Goal: Subscribe to service/newsletter

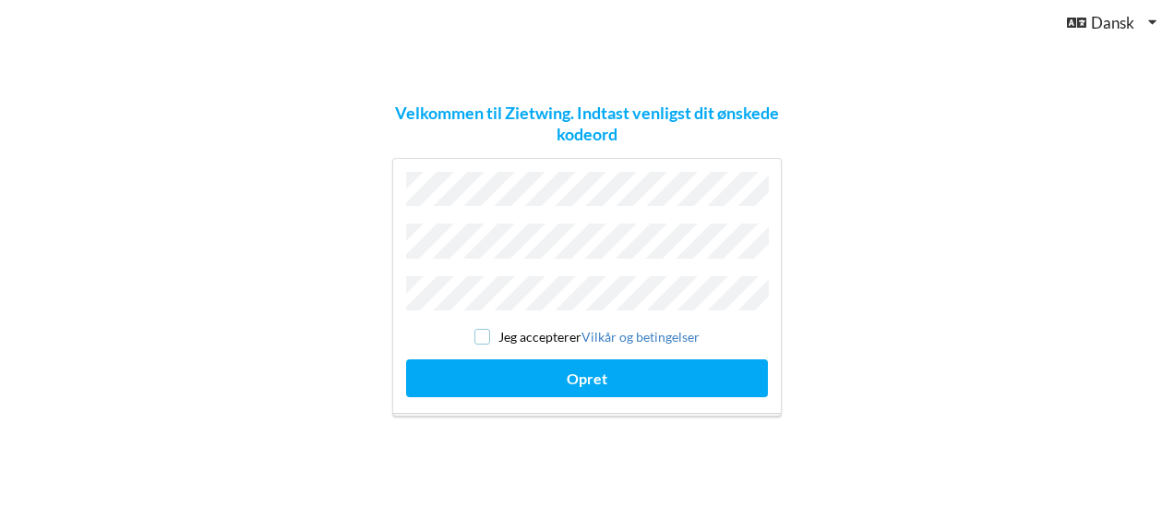
click at [484, 329] on input "checkbox" at bounding box center [482, 337] width 16 height 16
checkbox input "true"
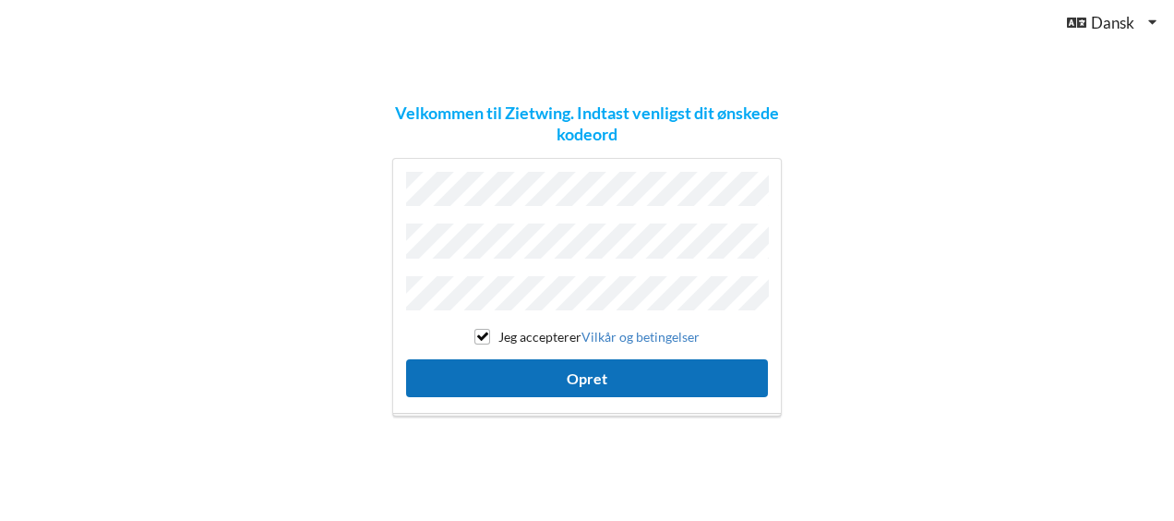
click at [588, 359] on button "Opret" at bounding box center [587, 378] width 362 height 38
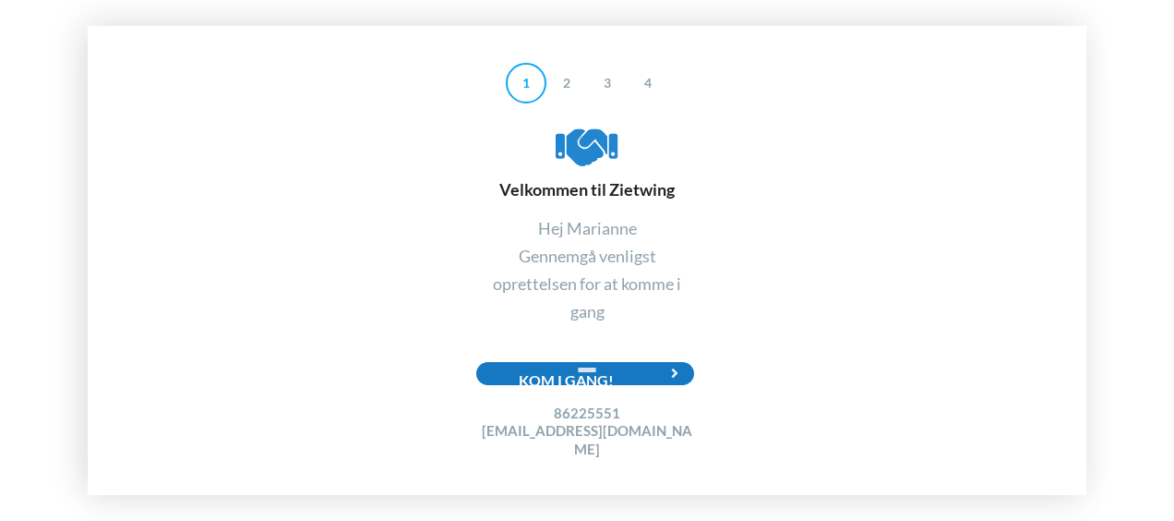
click at [556, 380] on div "Kom i gang!" at bounding box center [585, 373] width 218 height 23
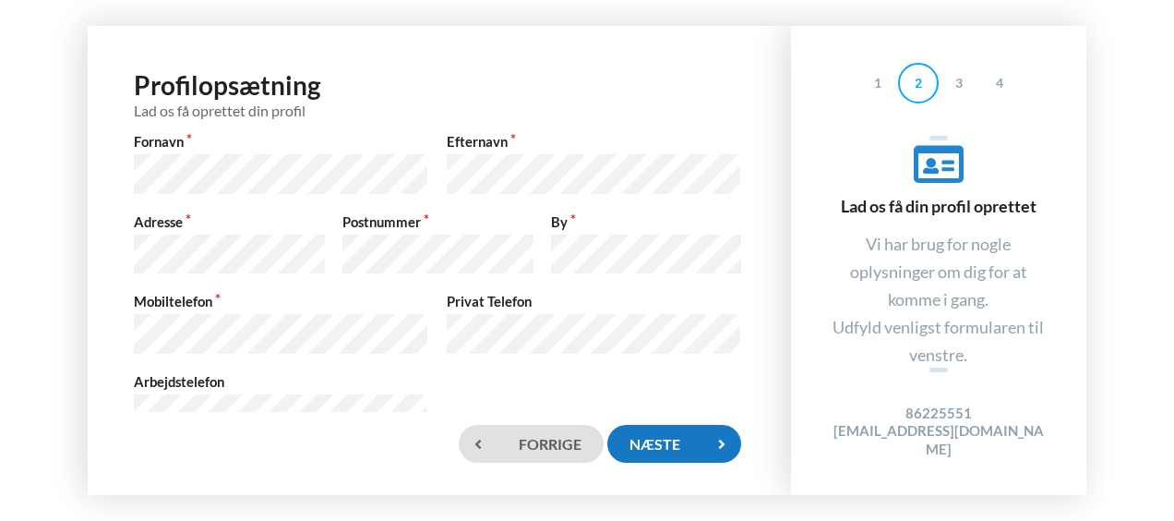
click at [670, 439] on div "Næste" at bounding box center [673, 444] width 133 height 38
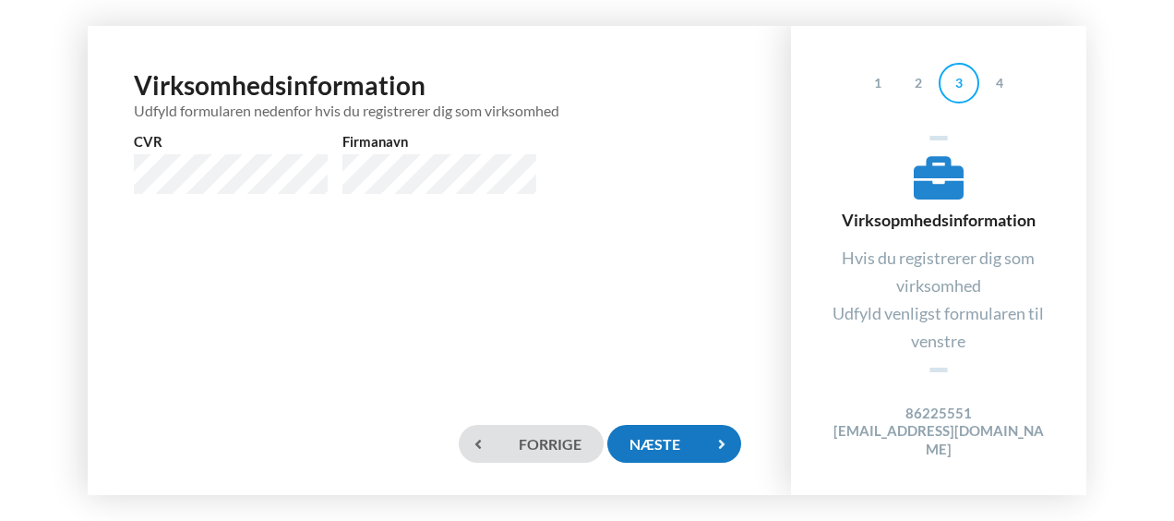
click at [670, 439] on div "Næste" at bounding box center [673, 444] width 133 height 38
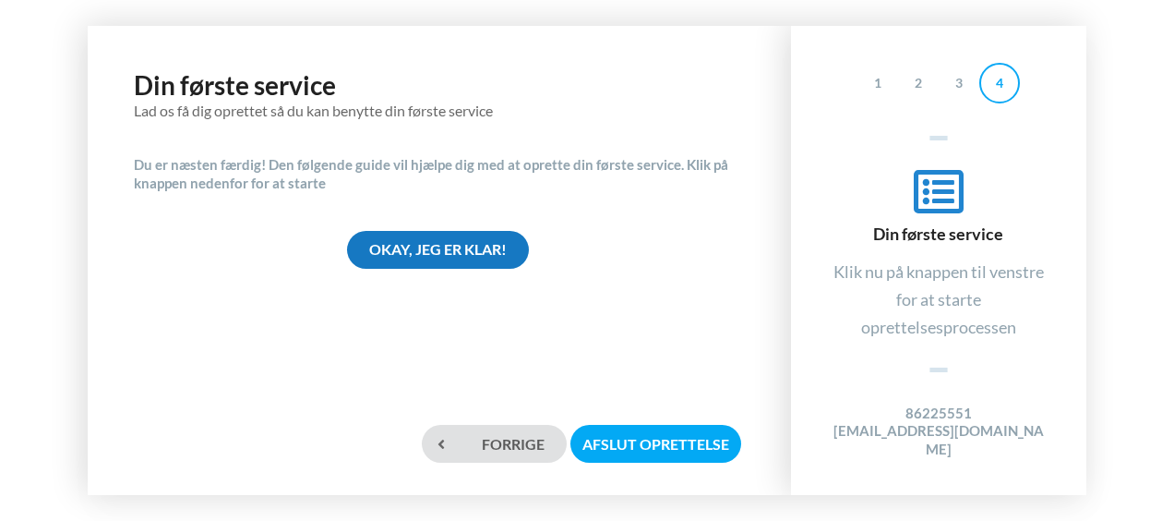
click at [468, 246] on div "Okay, jeg er klar!" at bounding box center [438, 250] width 182 height 38
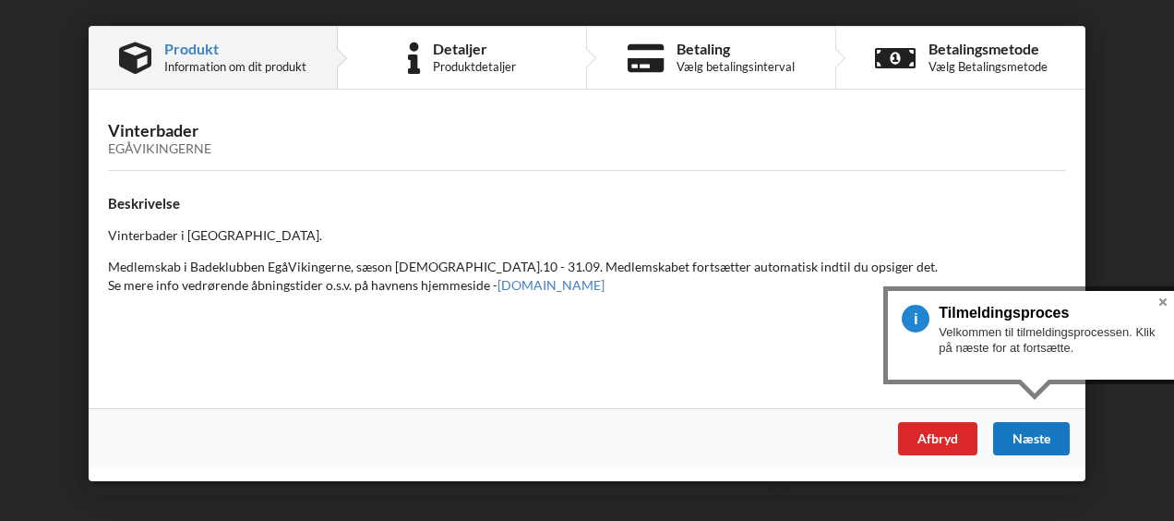
click at [1025, 432] on div "Næste" at bounding box center [1031, 438] width 77 height 33
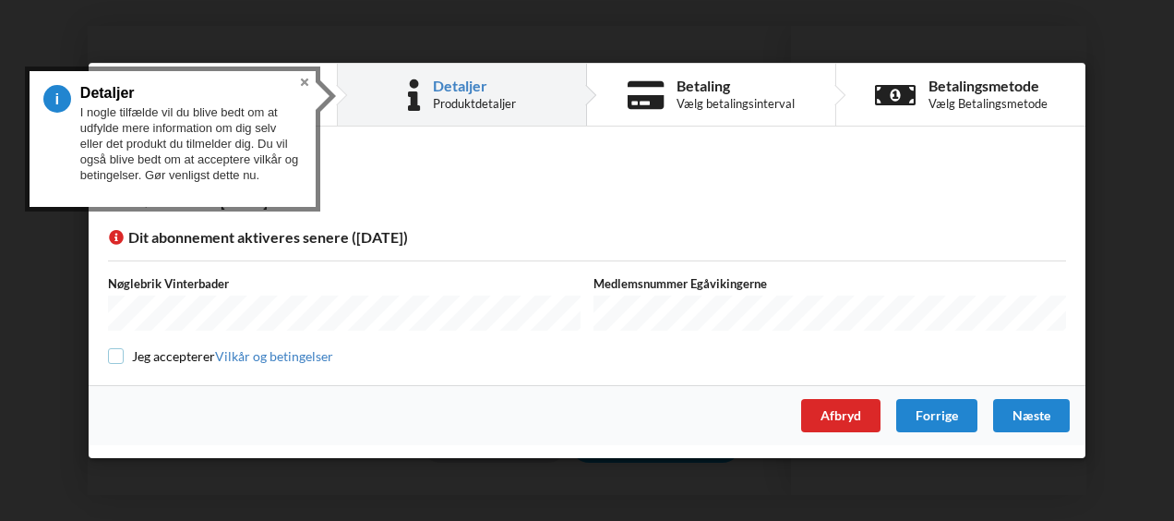
click at [117, 355] on input "checkbox" at bounding box center [116, 356] width 16 height 16
checkbox input "true"
click at [1044, 420] on div "Næste" at bounding box center [1031, 415] width 77 height 33
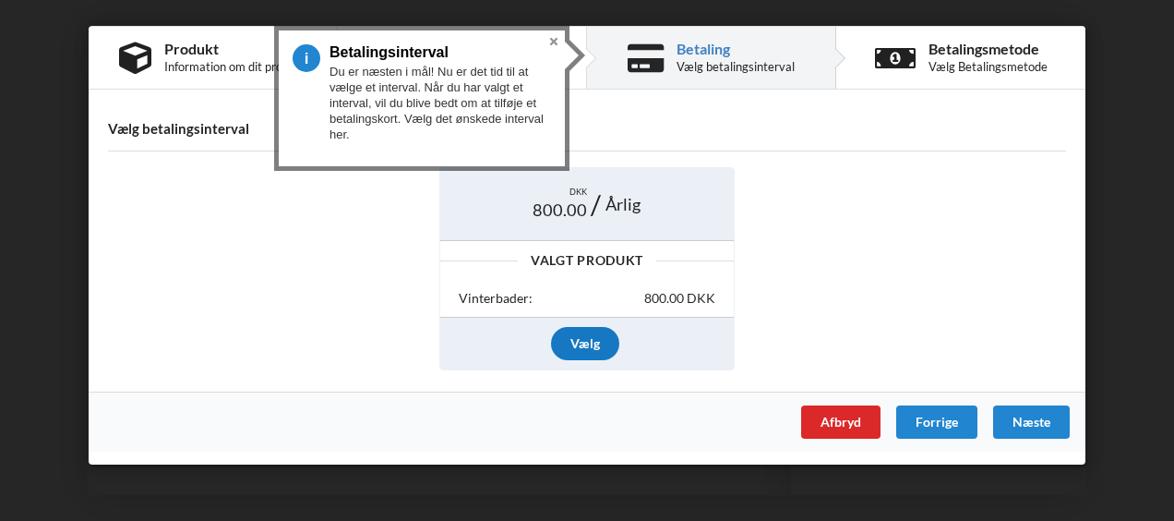
click at [587, 337] on div "Vælg" at bounding box center [585, 343] width 68 height 33
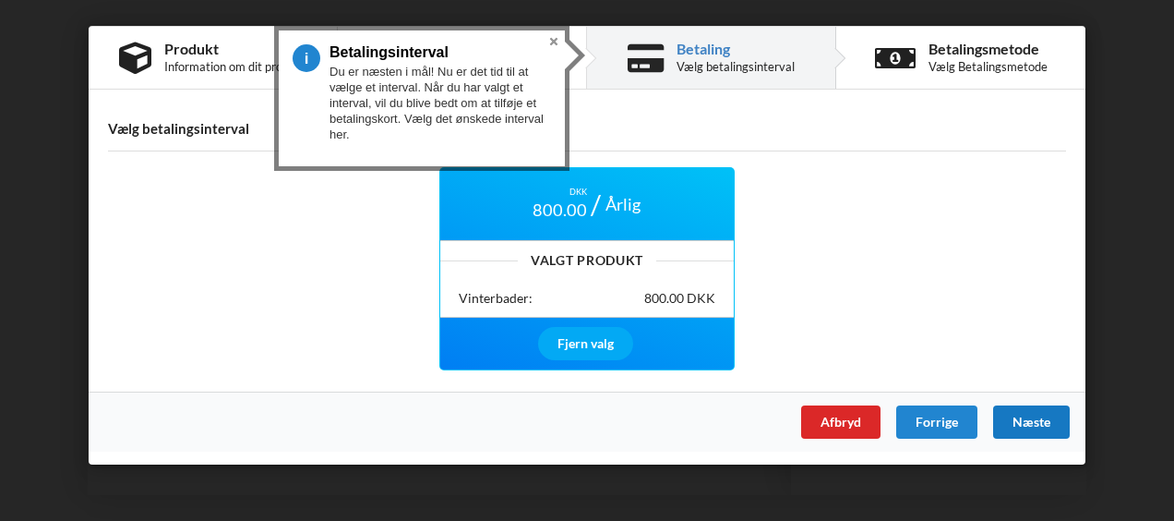
click at [1036, 419] on div "Næste" at bounding box center [1031, 421] width 77 height 33
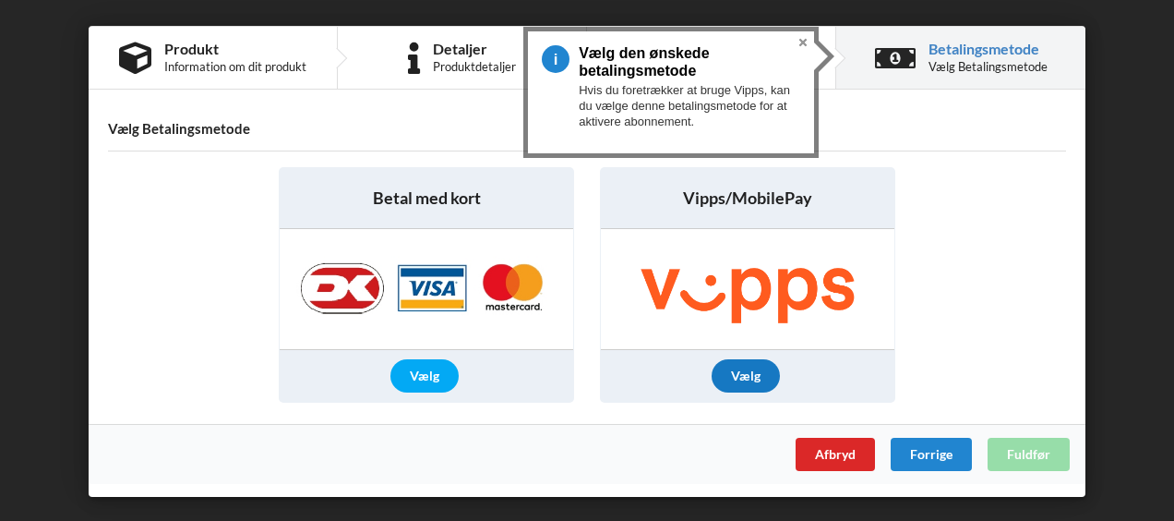
click at [746, 372] on div "Vælg" at bounding box center [746, 375] width 68 height 33
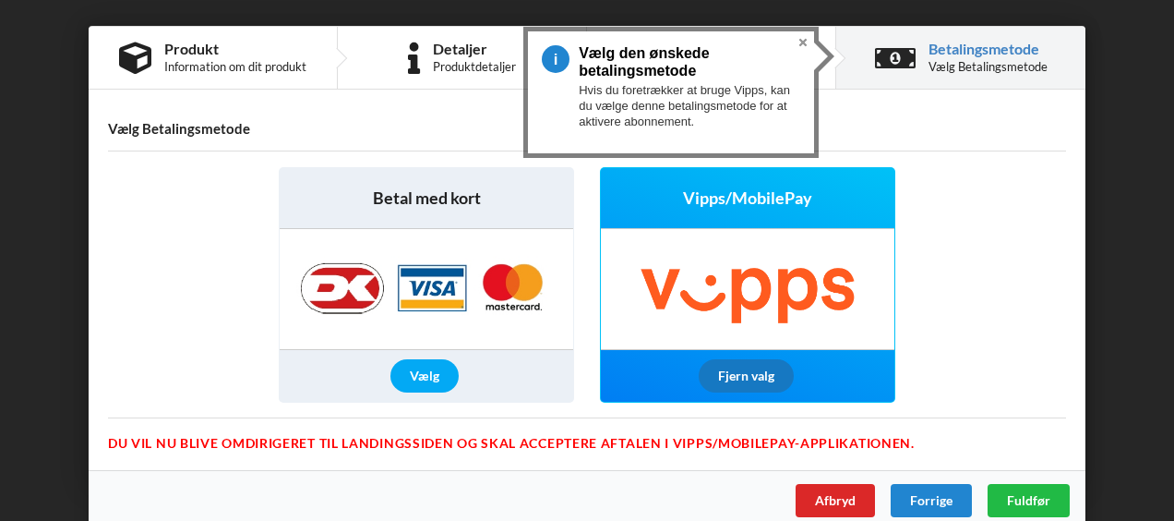
click at [746, 368] on div "Fjern valg" at bounding box center [746, 375] width 95 height 33
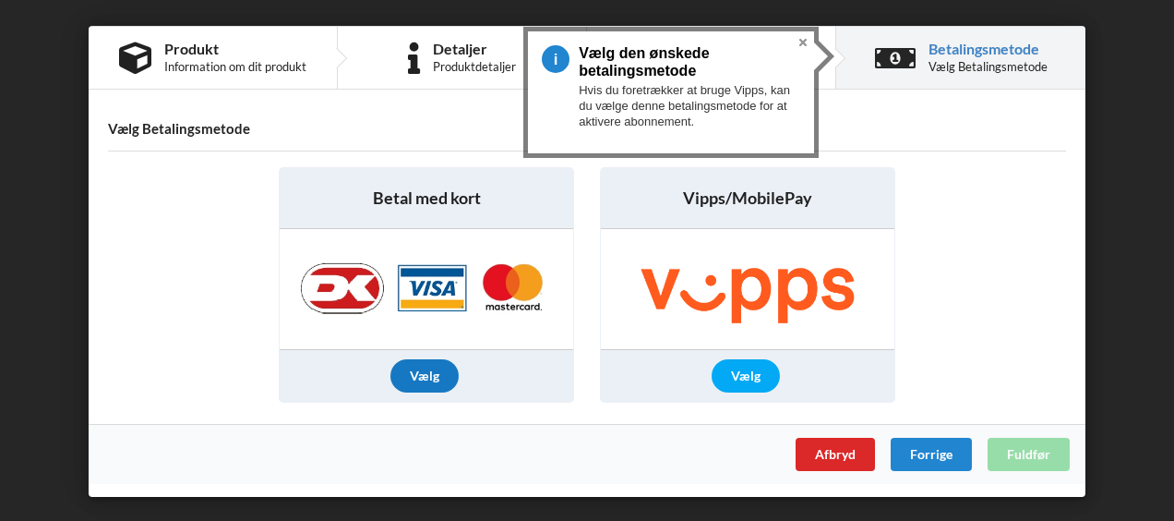
click at [419, 367] on div "Vælg" at bounding box center [424, 375] width 68 height 33
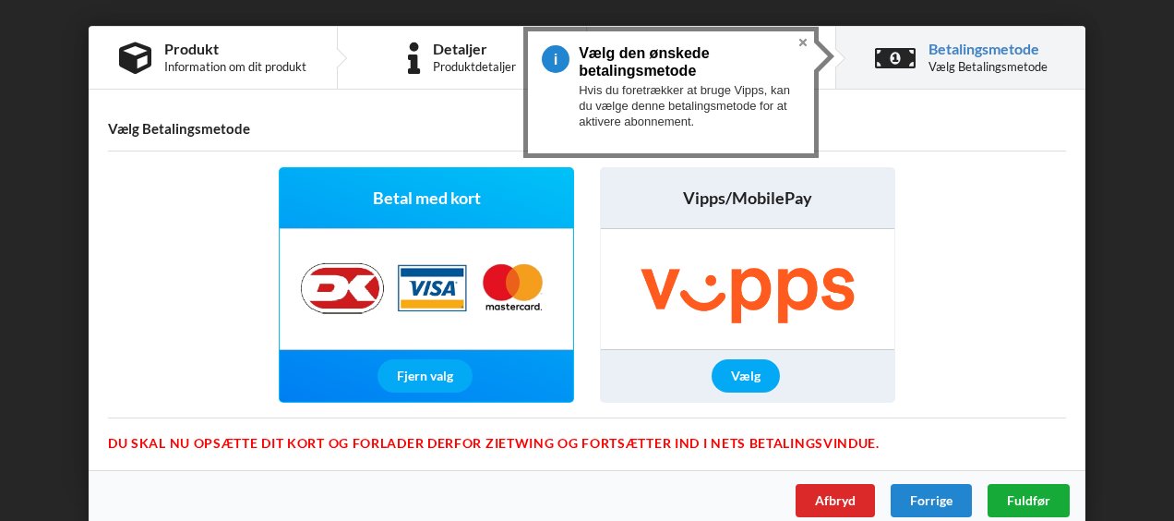
click at [1022, 492] on span "Fuldfør" at bounding box center [1028, 500] width 43 height 16
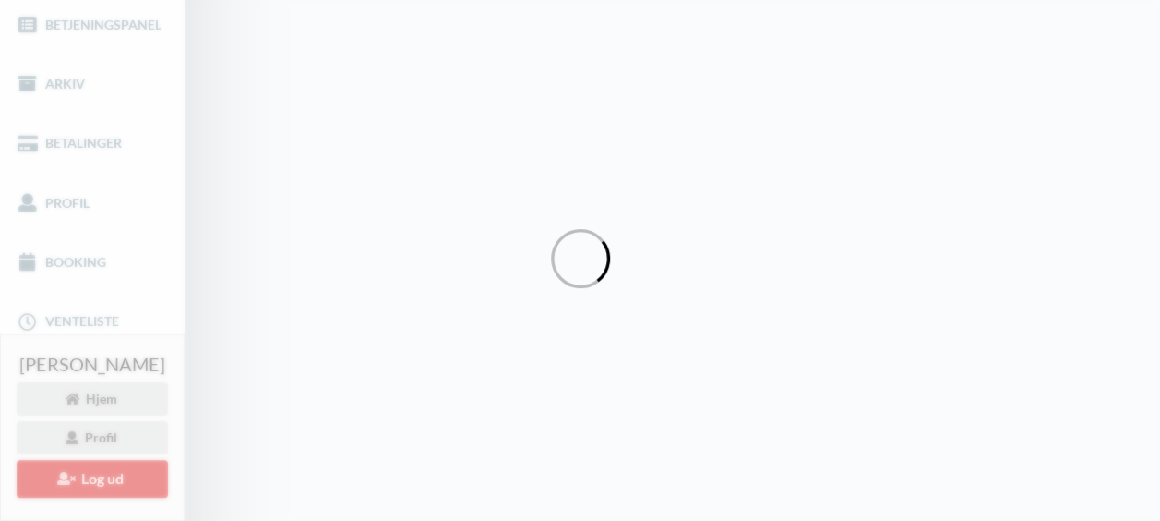
scroll to position [236, 0]
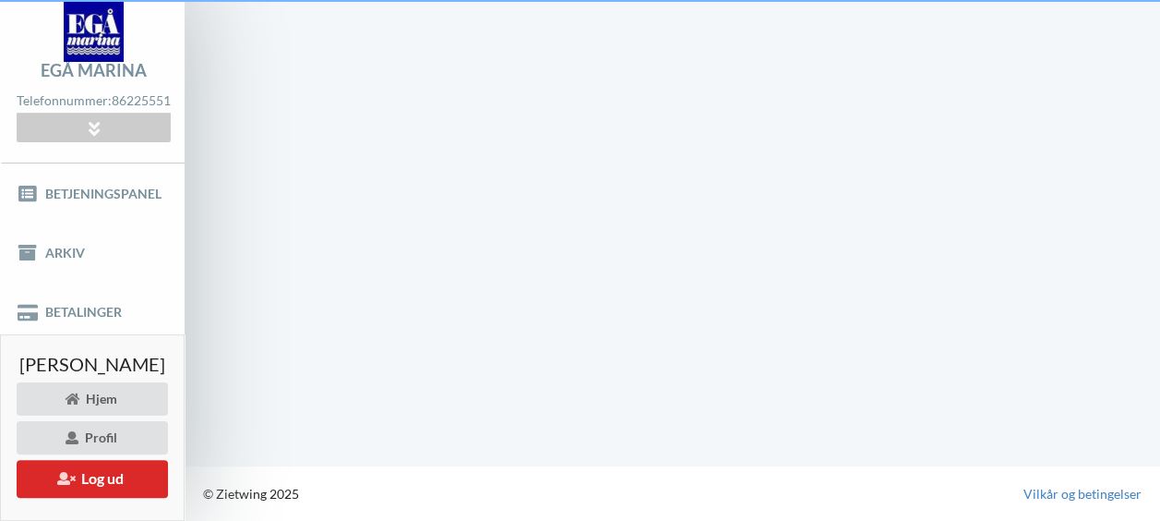
scroll to position [79, 0]
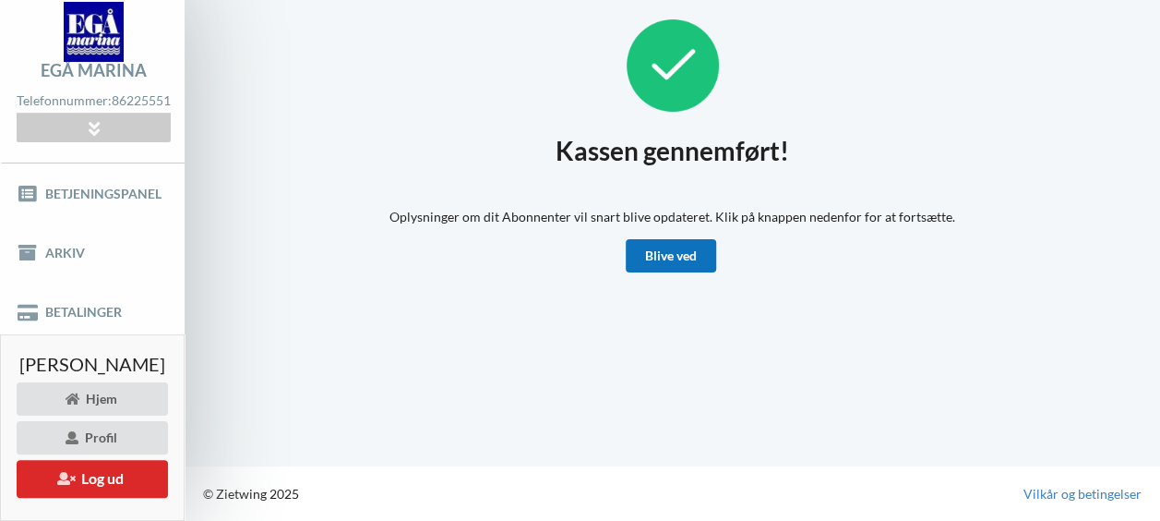
click at [674, 239] on link "Blive ved" at bounding box center [671, 255] width 90 height 33
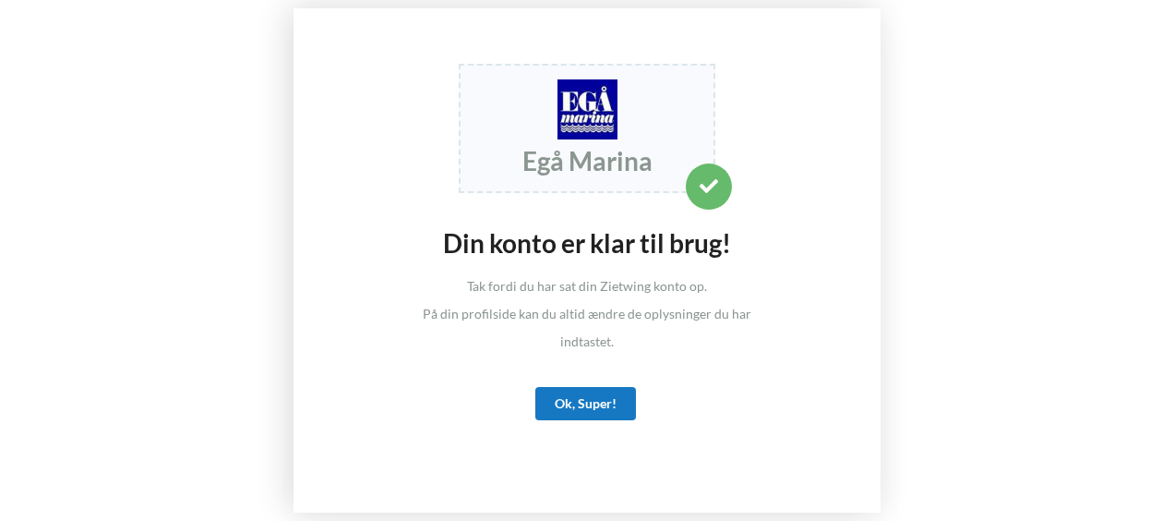
click at [570, 402] on div "Ok, Super!" at bounding box center [585, 403] width 101 height 33
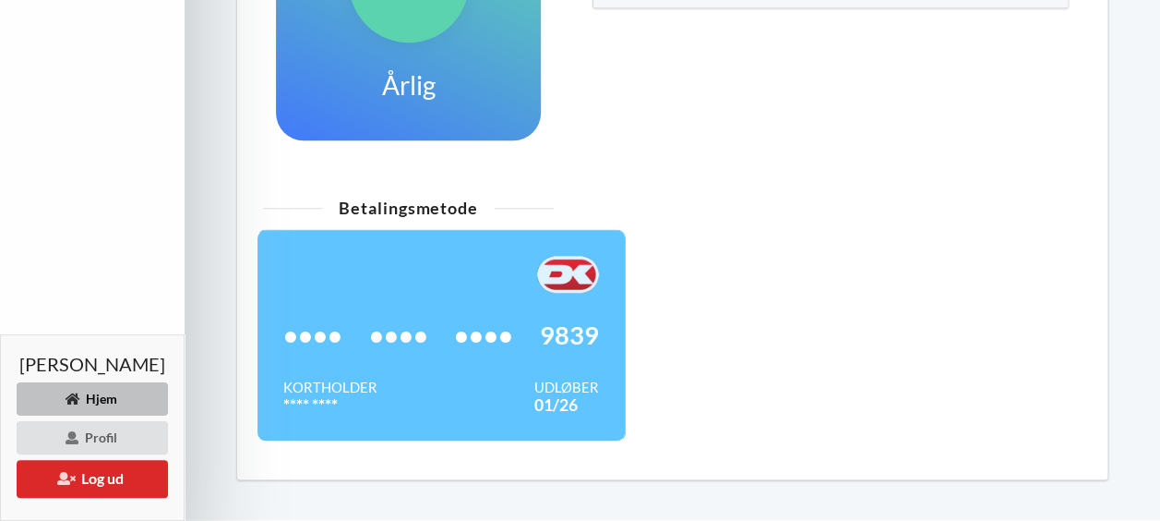
scroll to position [695, 0]
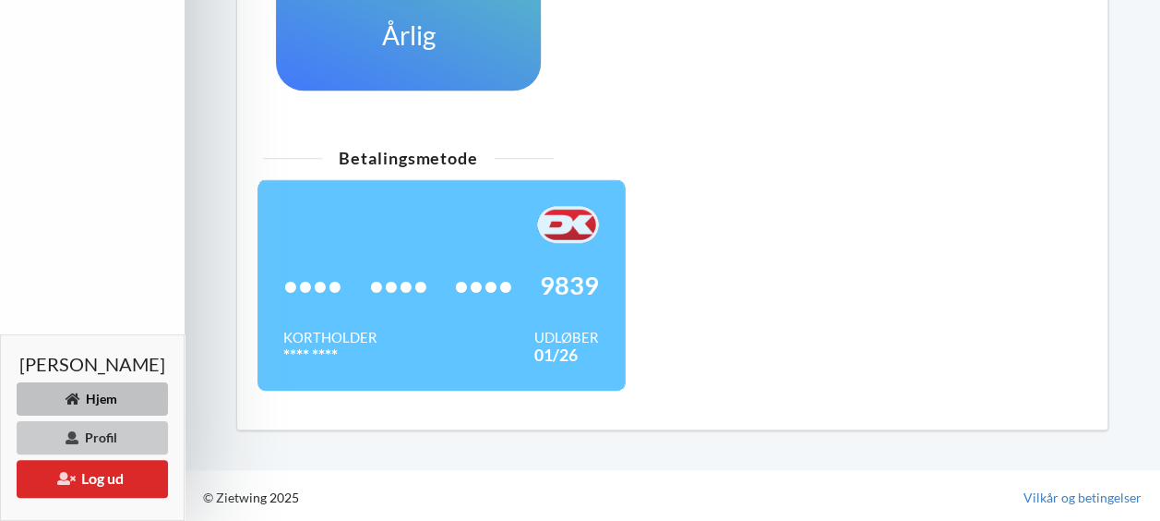
click at [100, 433] on div "Profil" at bounding box center [92, 437] width 151 height 33
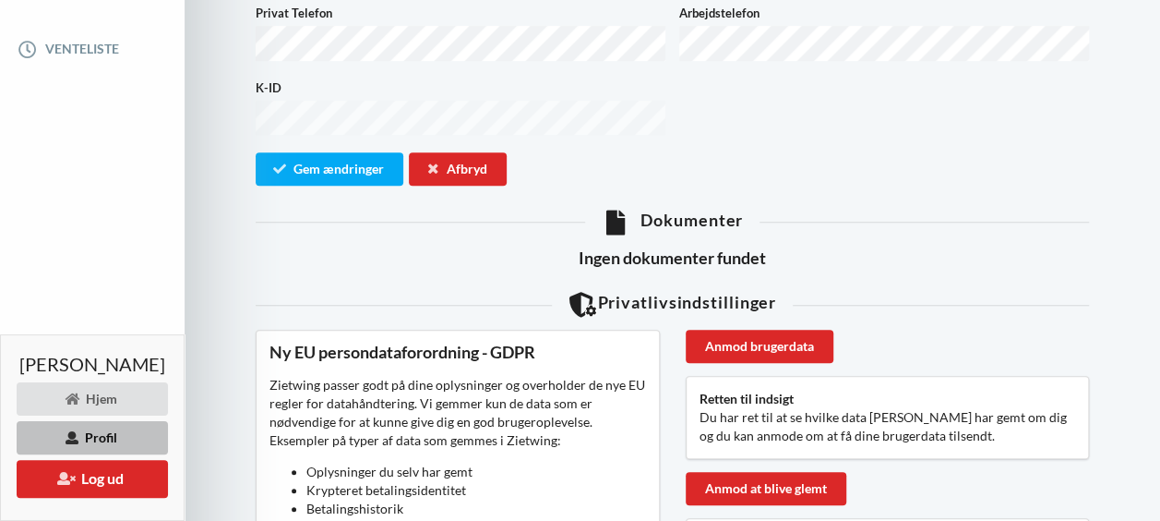
scroll to position [508, 0]
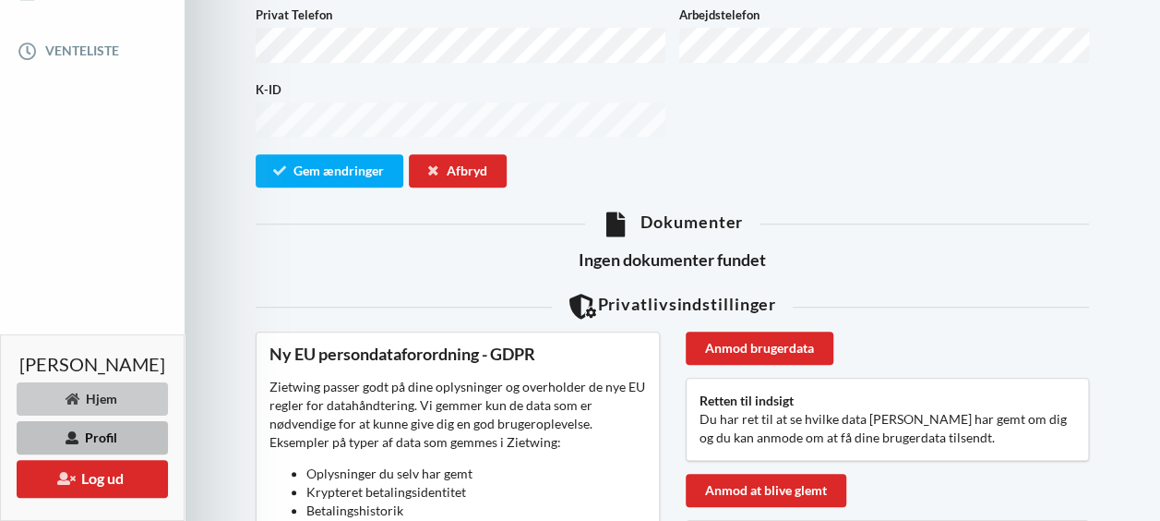
click at [102, 397] on div "Hjem" at bounding box center [92, 398] width 151 height 33
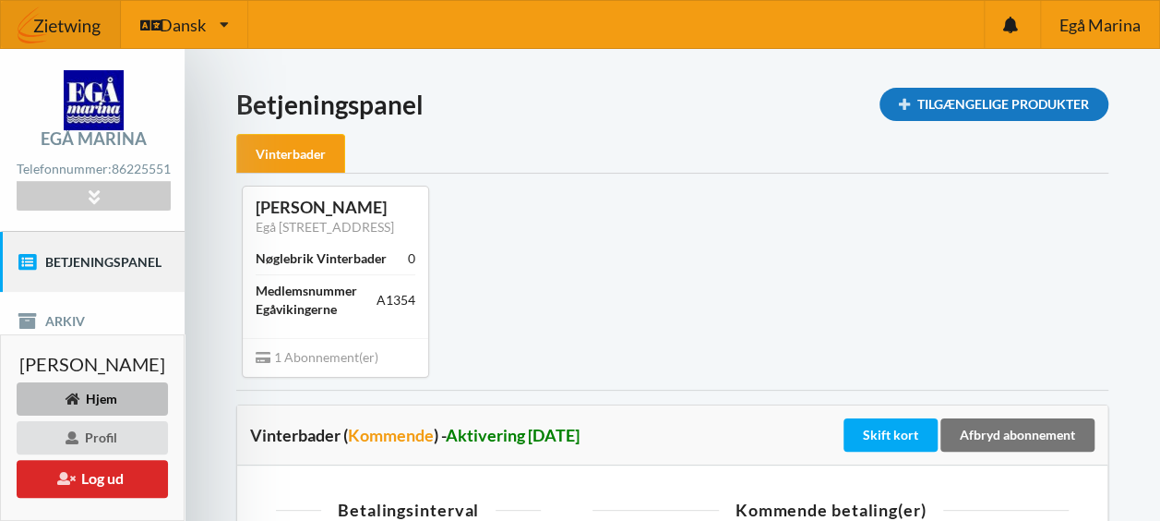
click at [953, 94] on div "Tilgængelige Produkter" at bounding box center [994, 104] width 229 height 33
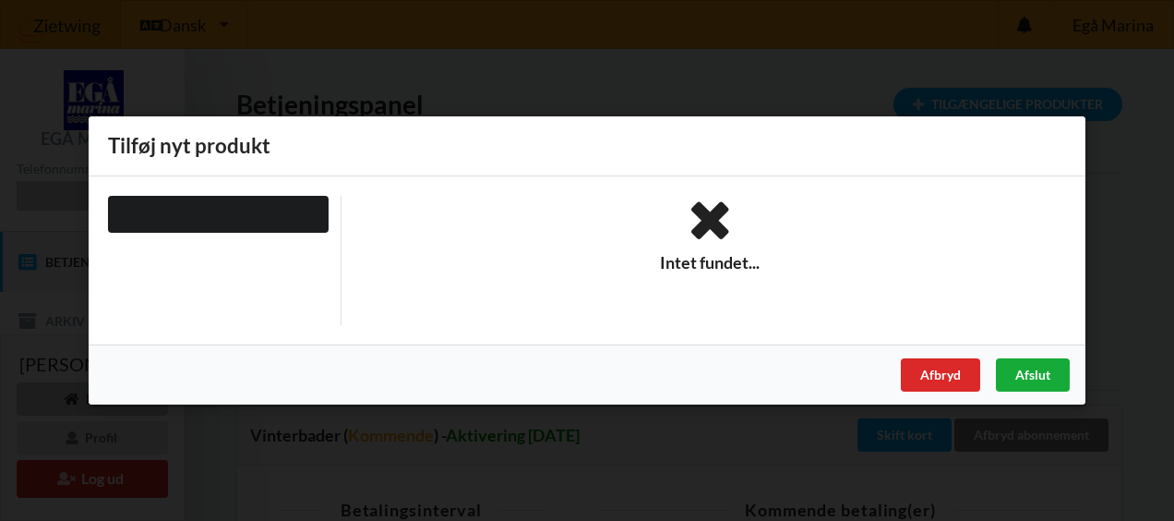
click at [1038, 366] on div "Afslut" at bounding box center [1033, 374] width 74 height 33
